Goal: Transaction & Acquisition: Purchase product/service

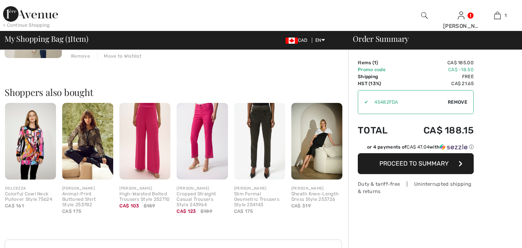
click at [269, 124] on img at bounding box center [259, 141] width 51 height 76
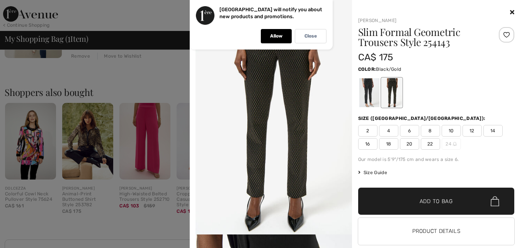
click at [510, 12] on icon at bounding box center [512, 12] width 4 height 6
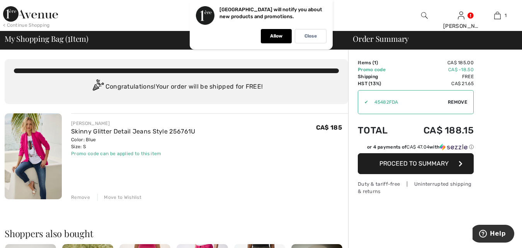
click at [47, 148] on img at bounding box center [33, 156] width 57 height 86
click at [131, 133] on link "Skinny Glitter Detail Jeans Style 256761U" at bounding box center [133, 130] width 124 height 7
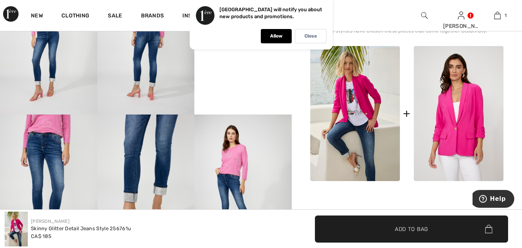
click at [456, 119] on img at bounding box center [459, 113] width 90 height 135
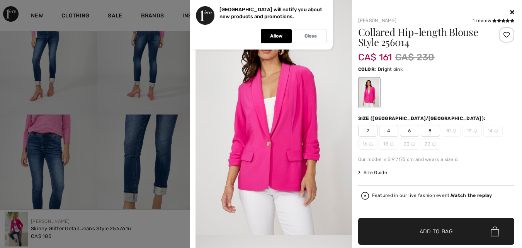
click at [463, 123] on div "Size ([GEOGRAPHIC_DATA]/[GEOGRAPHIC_DATA]): 2 4 6 8 10 12 14 16 18 20 22" at bounding box center [436, 132] width 156 height 35
click at [510, 14] on icon at bounding box center [512, 12] width 4 height 6
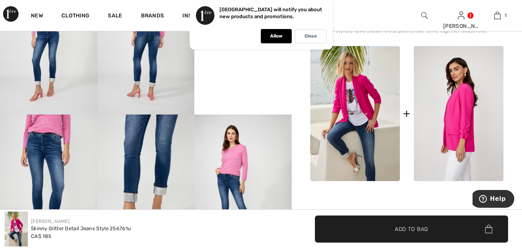
click at [459, 109] on img at bounding box center [459, 113] width 90 height 135
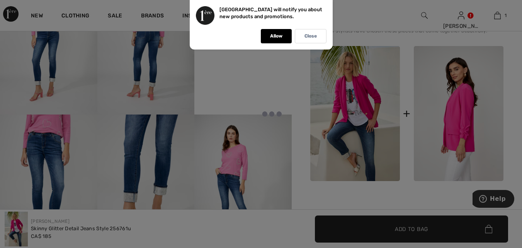
click at [459, 133] on div at bounding box center [261, 124] width 522 height 248
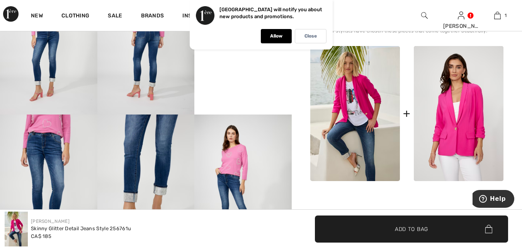
click at [369, 116] on img at bounding box center [355, 113] width 90 height 135
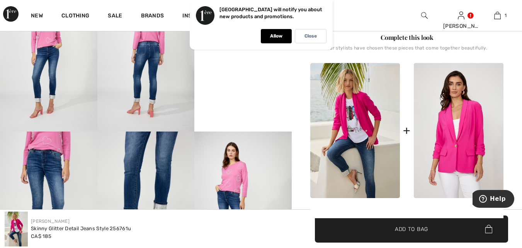
scroll to position [312, 0]
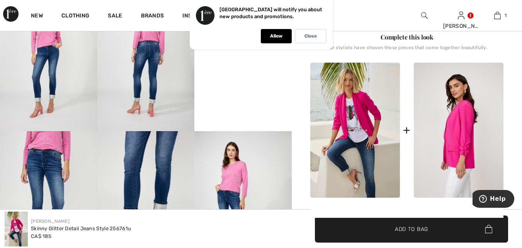
click at [464, 144] on img at bounding box center [459, 130] width 90 height 135
click at [470, 117] on img at bounding box center [459, 130] width 90 height 135
click at [464, 132] on img at bounding box center [459, 130] width 90 height 135
click at [458, 120] on img at bounding box center [459, 130] width 90 height 135
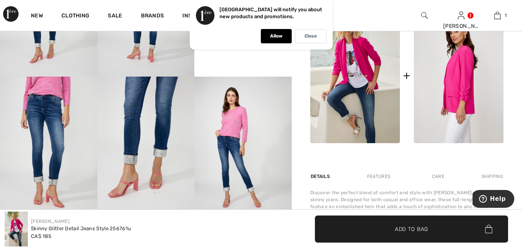
scroll to position [365, 0]
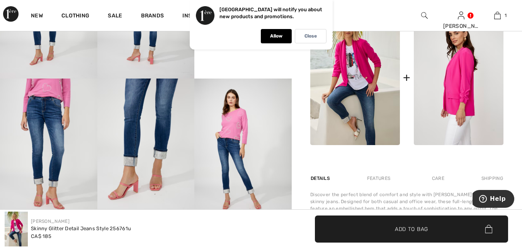
click at [463, 90] on img at bounding box center [459, 77] width 90 height 135
click at [463, 92] on img at bounding box center [459, 77] width 90 height 135
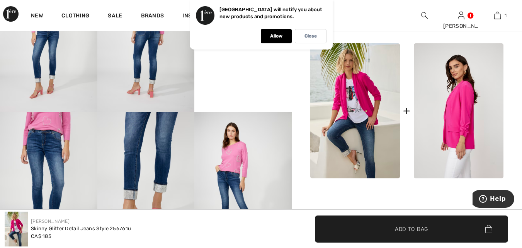
scroll to position [331, 0]
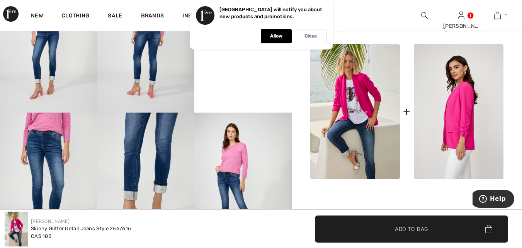
click at [489, 95] on img at bounding box center [459, 111] width 90 height 135
click at [464, 112] on img at bounding box center [459, 111] width 90 height 135
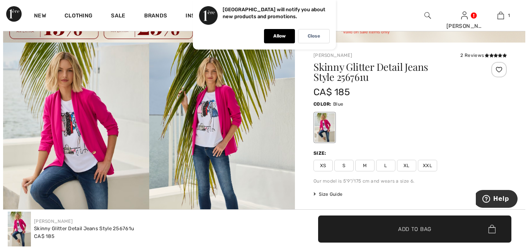
scroll to position [37, 0]
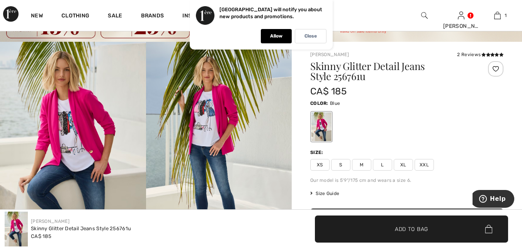
click at [232, 114] on img at bounding box center [219, 151] width 146 height 219
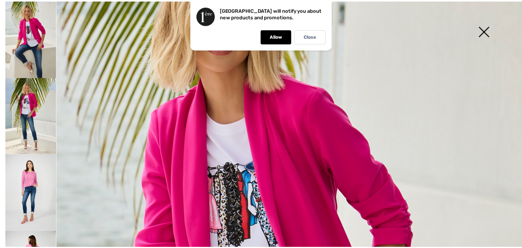
scroll to position [84, 0]
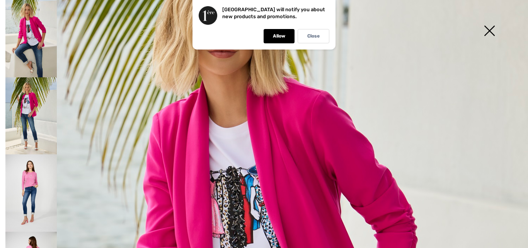
click at [489, 32] on img at bounding box center [489, 32] width 39 height 40
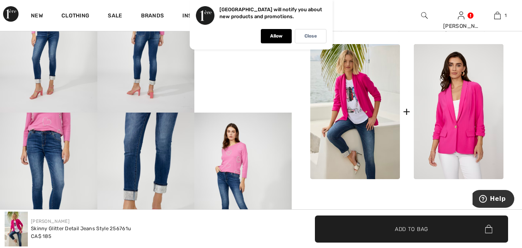
scroll to position [332, 0]
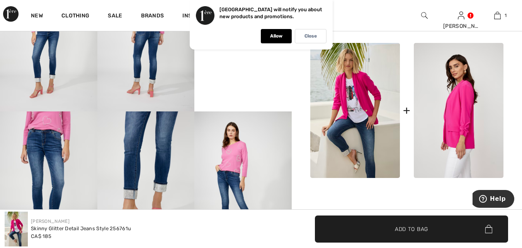
click at [471, 114] on img at bounding box center [459, 110] width 90 height 135
click at [454, 109] on img at bounding box center [459, 110] width 90 height 135
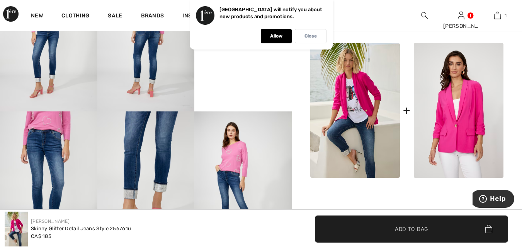
click at [319, 37] on div "Close" at bounding box center [311, 36] width 32 height 14
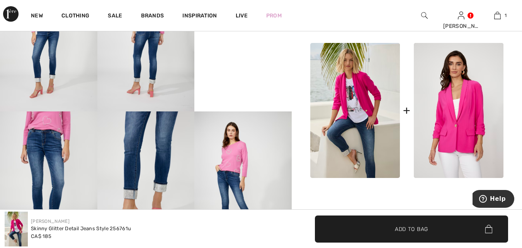
click at [460, 121] on img at bounding box center [459, 110] width 90 height 135
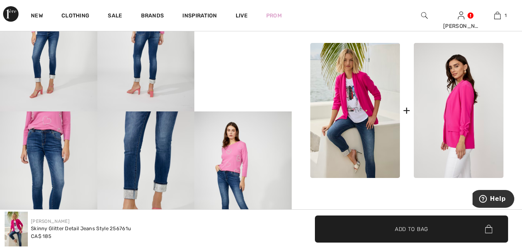
click at [463, 116] on img at bounding box center [459, 110] width 90 height 135
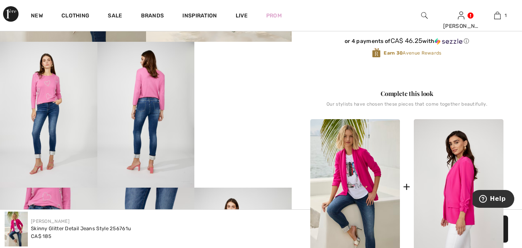
scroll to position [251, 0]
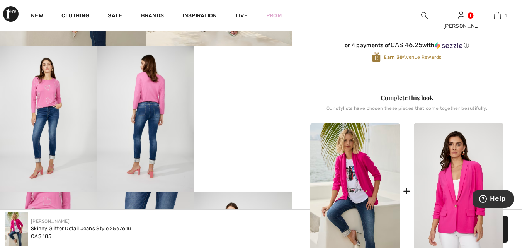
click at [426, 97] on div "Complete this look" at bounding box center [406, 97] width 193 height 9
click at [421, 94] on div "Complete this look" at bounding box center [406, 97] width 193 height 9
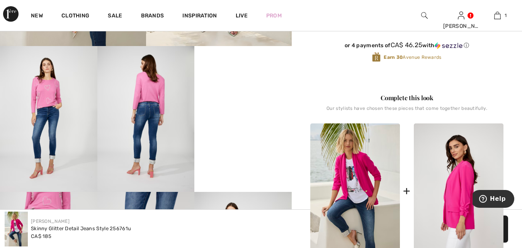
click at [442, 156] on img at bounding box center [459, 190] width 90 height 135
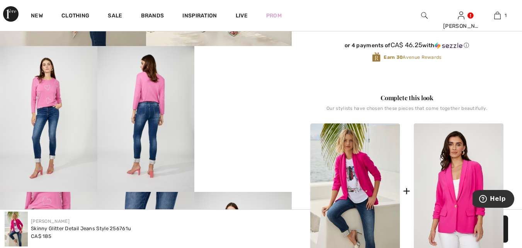
click at [362, 173] on img at bounding box center [355, 190] width 90 height 135
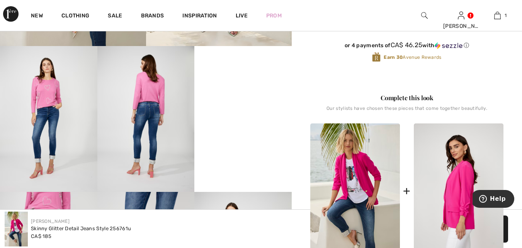
click at [455, 194] on img at bounding box center [459, 190] width 90 height 135
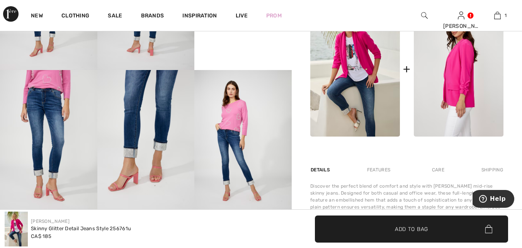
scroll to position [375, 0]
